Goal: Task Accomplishment & Management: Manage account settings

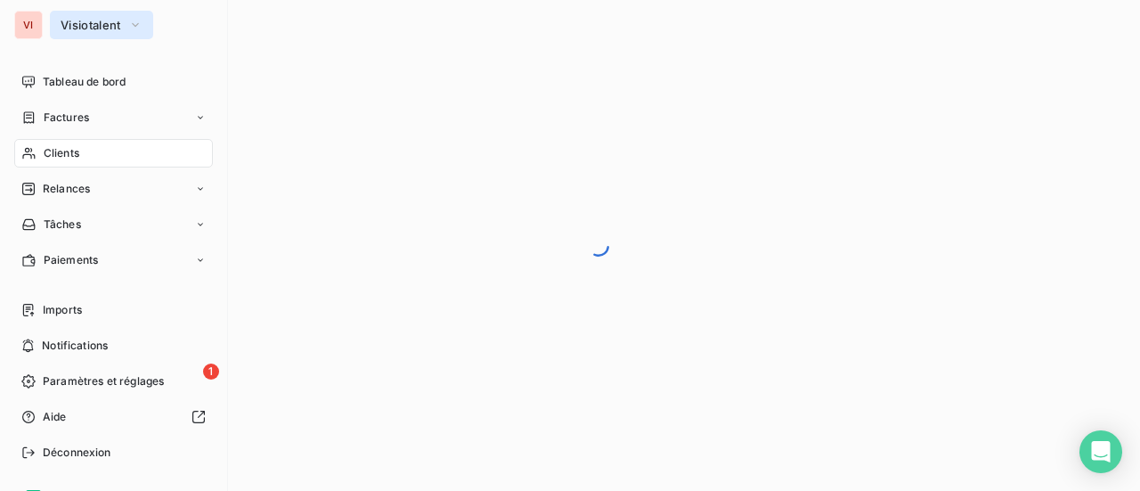
click at [113, 26] on span "Visiotalent" at bounding box center [91, 25] width 61 height 14
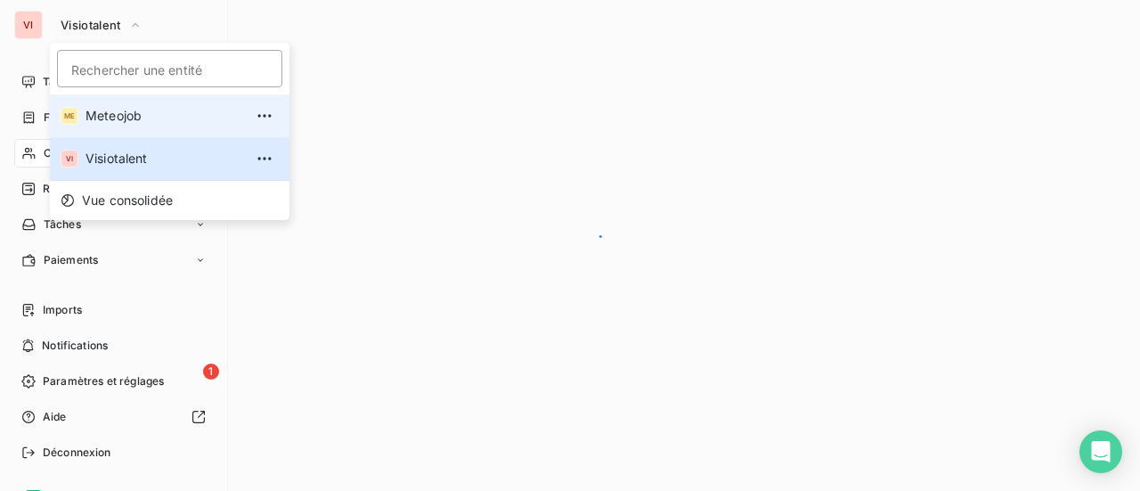
click at [111, 120] on span "Meteojob" at bounding box center [164, 116] width 158 height 18
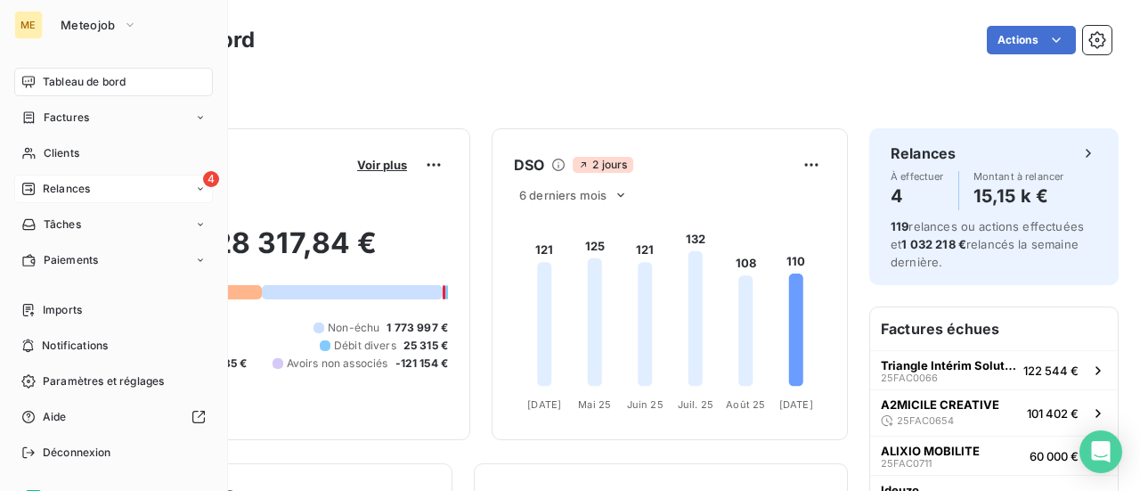
click at [63, 186] on span "Relances" at bounding box center [66, 189] width 47 height 16
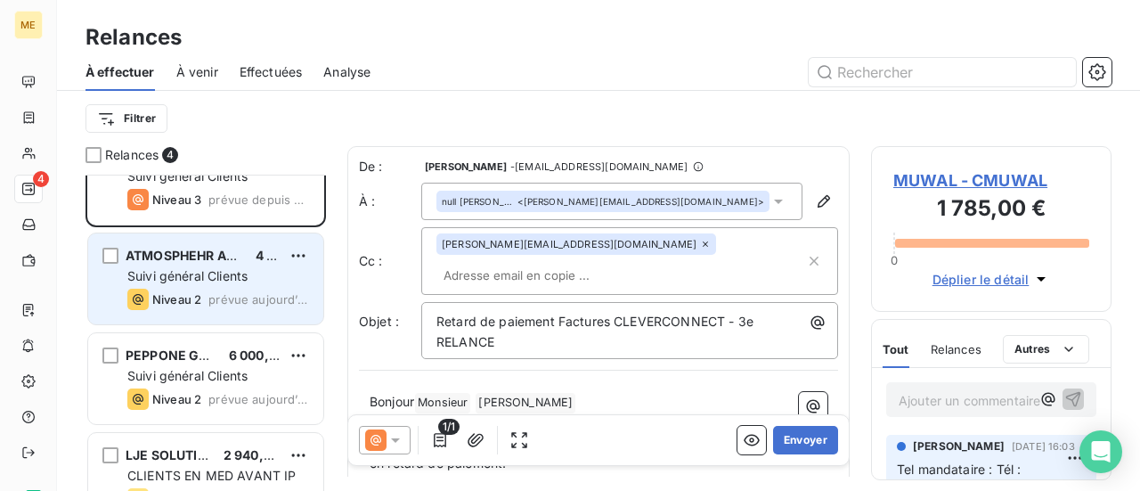
scroll to position [83, 0]
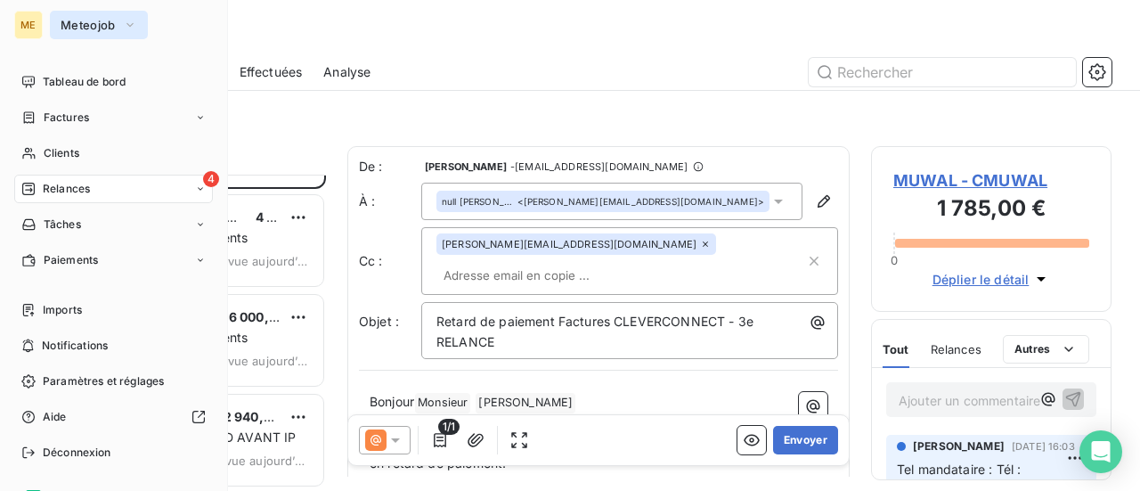
click at [80, 31] on span "Meteojob" at bounding box center [88, 25] width 55 height 14
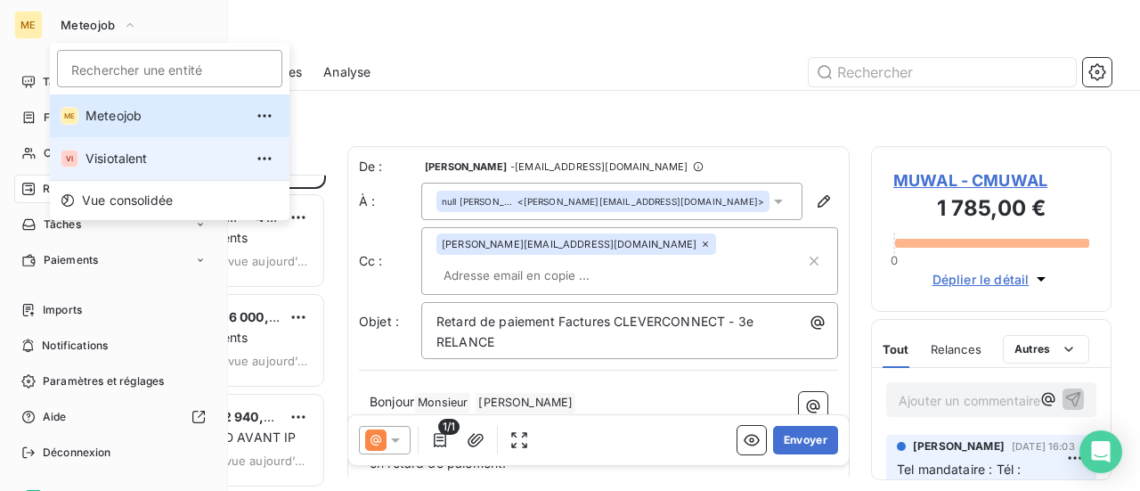
click at [113, 156] on span "Visiotalent" at bounding box center [164, 159] width 158 height 18
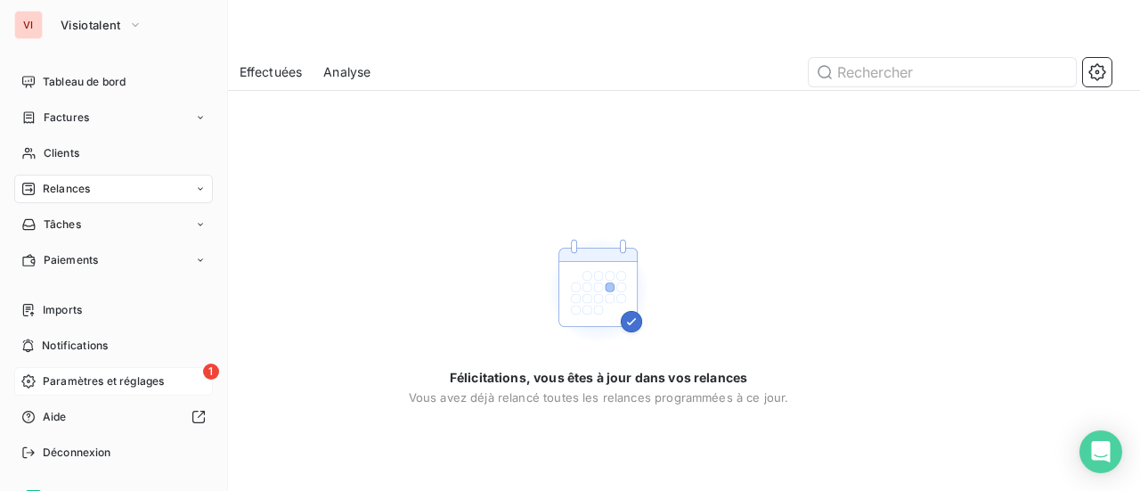
click at [128, 379] on span "Paramètres et réglages" at bounding box center [103, 381] width 121 height 16
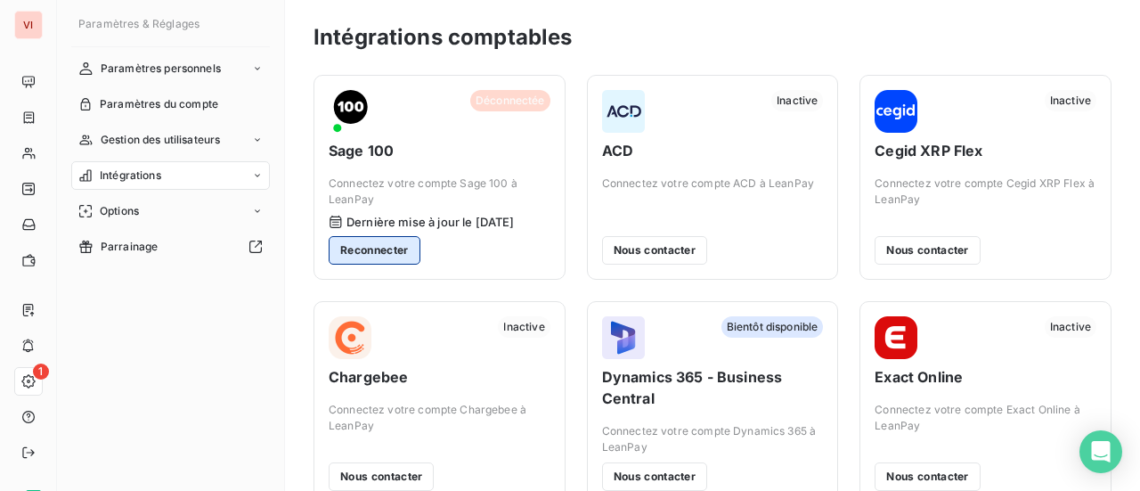
click at [371, 251] on button "Reconnecter" at bounding box center [375, 250] width 92 height 28
click at [371, 250] on button "Reconnecter" at bounding box center [375, 250] width 92 height 28
click at [401, 256] on button "Reconnecter" at bounding box center [375, 250] width 92 height 28
click at [396, 254] on button "Reconnecter" at bounding box center [375, 250] width 92 height 28
